Goal: Check status: Check status

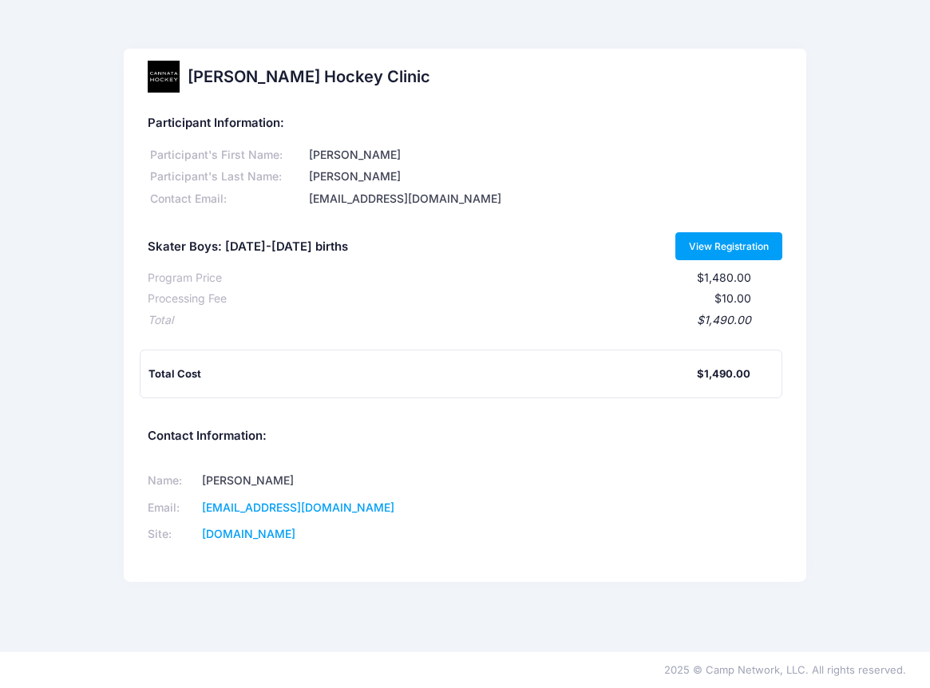
click at [713, 254] on link "View Registration" at bounding box center [730, 245] width 108 height 27
click at [734, 250] on link "View Registration" at bounding box center [730, 245] width 108 height 27
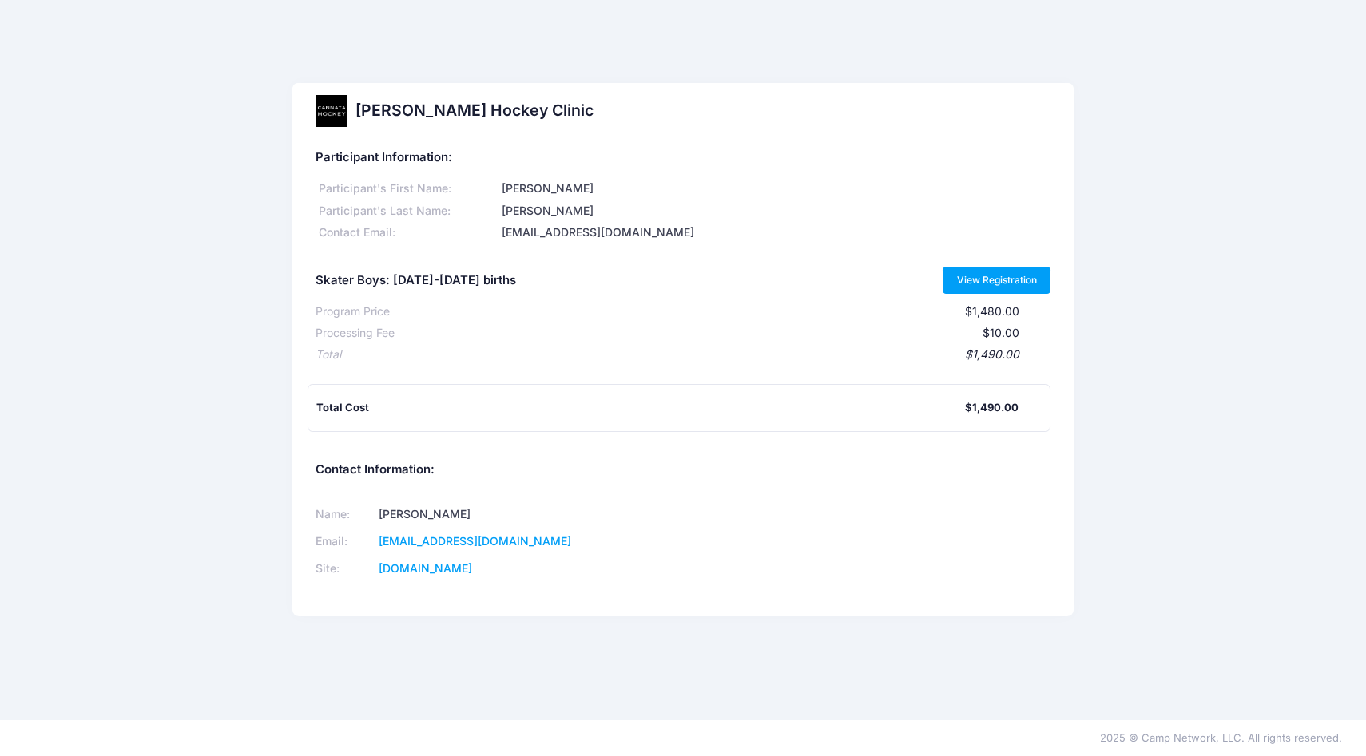
click at [1007, 280] on link "View Registration" at bounding box center [996, 280] width 108 height 27
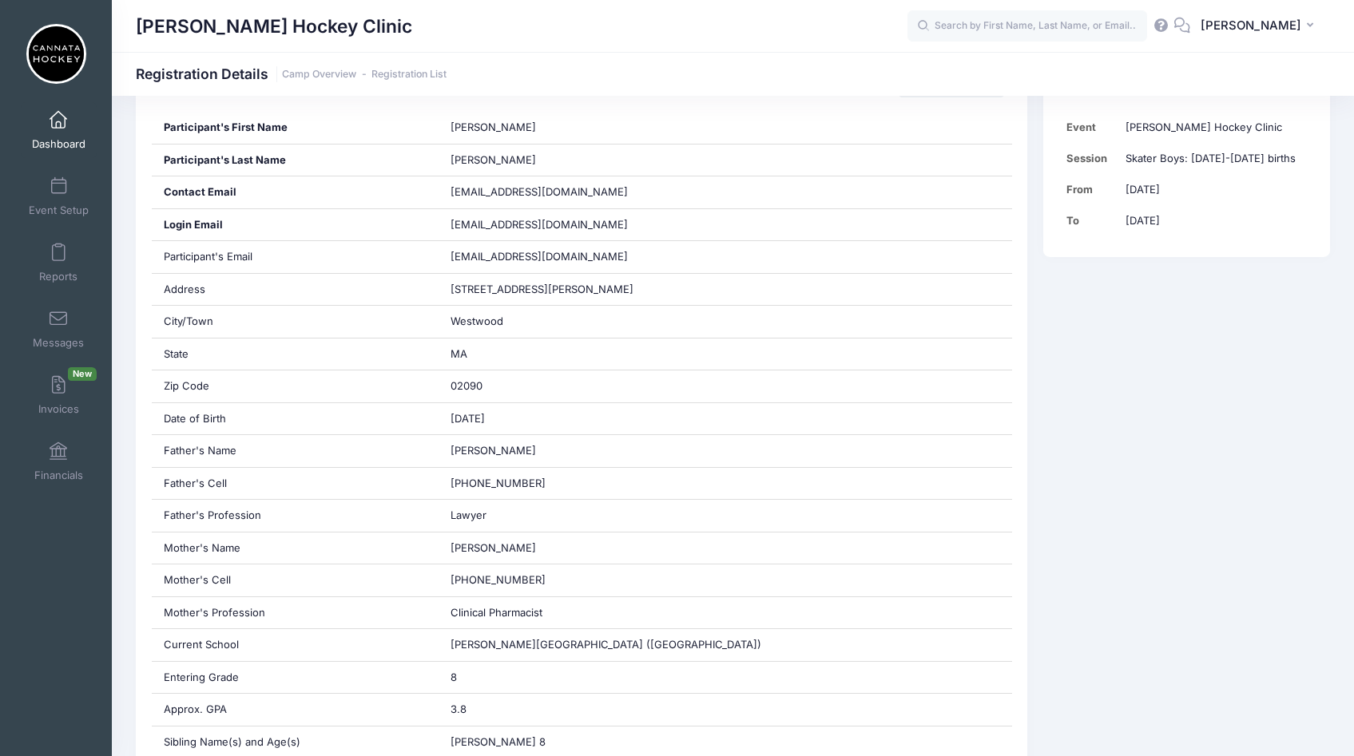
scroll to position [296, 0]
